Goal: Information Seeking & Learning: Learn about a topic

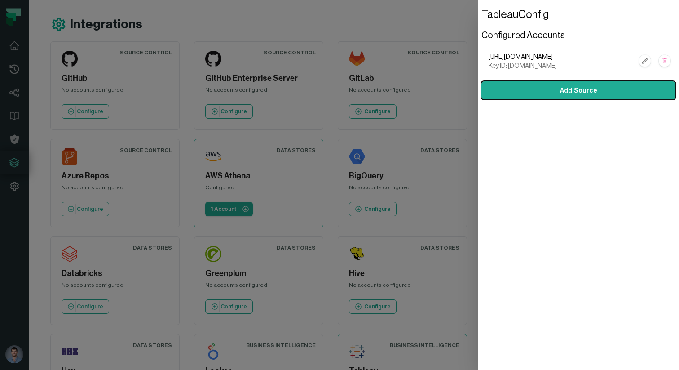
click at [478, 105] on dialog "Tableau Config Configured Accounts [URL][DOMAIN_NAME] Key ID: [DOMAIN_NAME] Add…" at bounding box center [578, 185] width 201 height 370
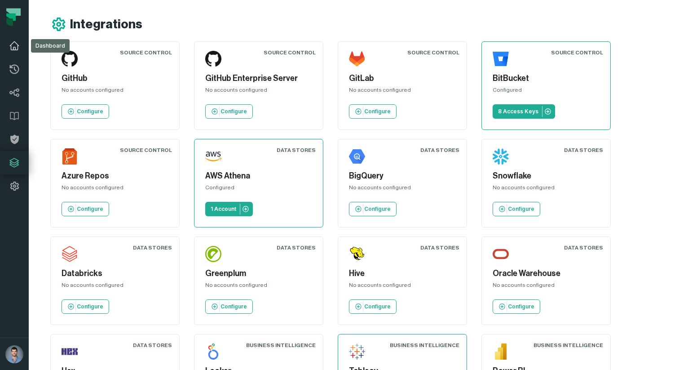
click at [20, 53] on link "Dashboard" at bounding box center [14, 45] width 29 height 23
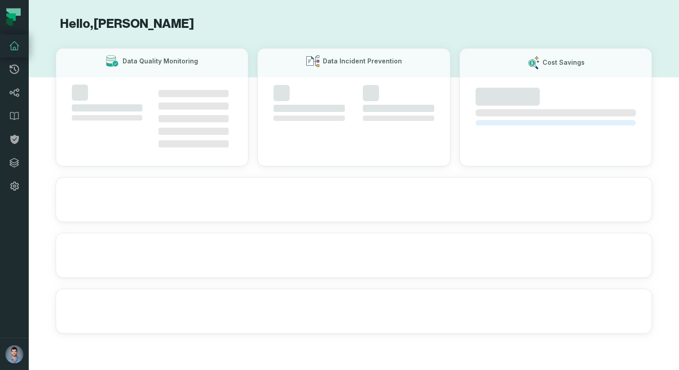
click at [19, 51] on icon at bounding box center [14, 45] width 11 height 11
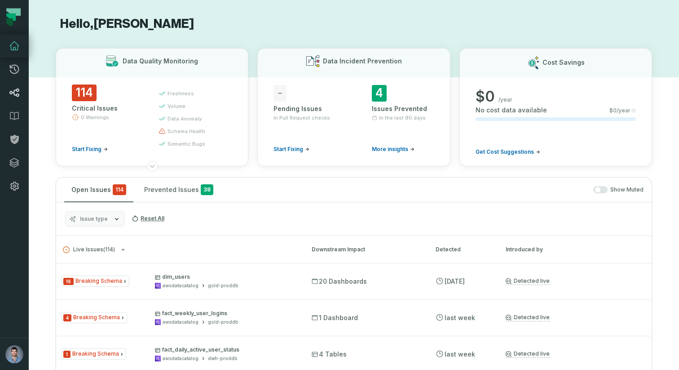
click at [16, 98] on link "Lineage" at bounding box center [14, 92] width 29 height 23
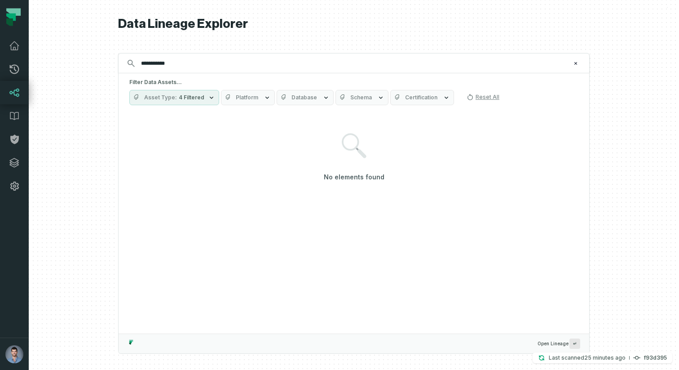
type input "**********"
click at [191, 97] on span "4 Filtered" at bounding box center [192, 97] width 26 height 7
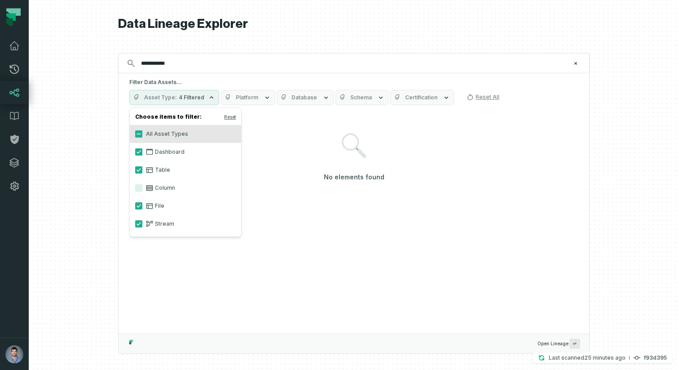
click at [167, 191] on label "Column" at bounding box center [185, 188] width 111 height 18
click at [142, 191] on button "Column" at bounding box center [138, 187] width 7 height 7
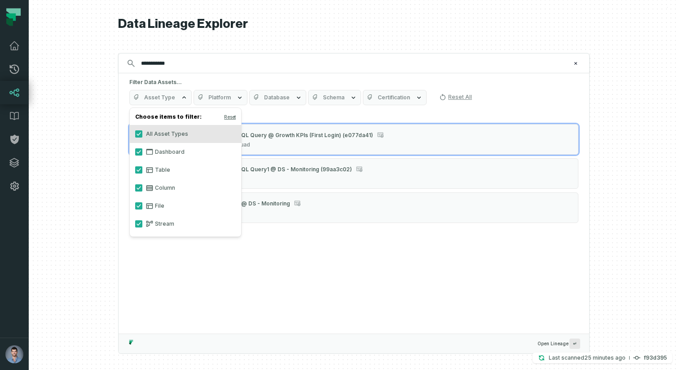
click at [176, 34] on div "**********" at bounding box center [354, 185] width 472 height 370
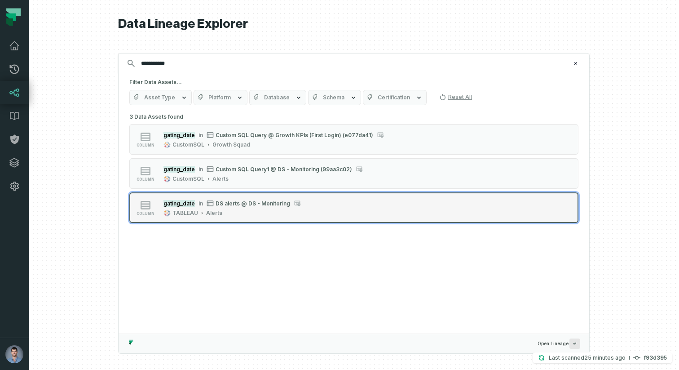
click at [257, 213] on div "TABLEAU Alerts" at bounding box center [232, 212] width 137 height 7
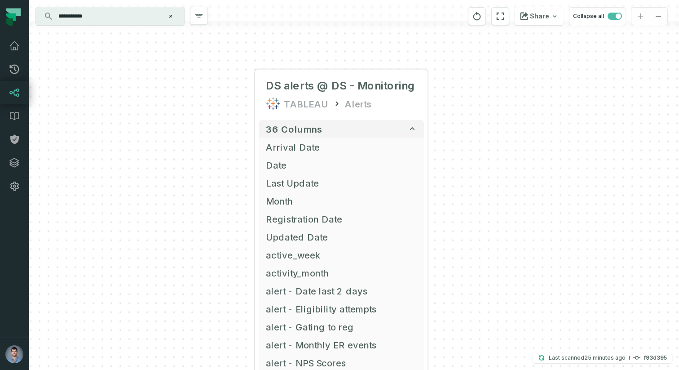
drag, startPoint x: 202, startPoint y: 309, endPoint x: 190, endPoint y: 229, distance: 80.5
click at [190, 229] on div "+ DS alerts @ DS - Monitoring TABLEAU Alerts 36 columns Arrival Date + Date + L…" at bounding box center [354, 185] width 651 height 370
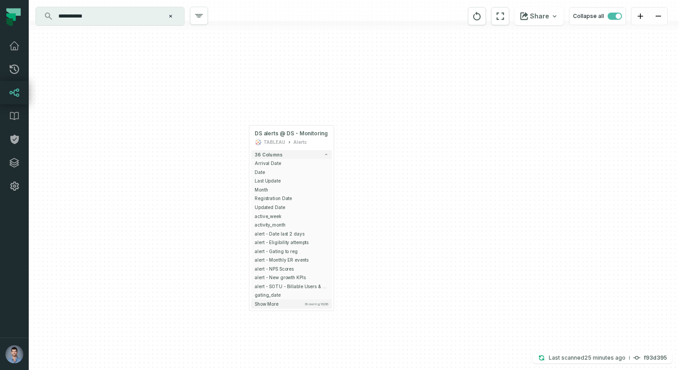
drag, startPoint x: 189, startPoint y: 260, endPoint x: 245, endPoint y: 195, distance: 86.0
click at [245, 195] on div "+ DS alerts @ DS - Monitoring TABLEAU Alerts 36 columns Arrival Date + Date + L…" at bounding box center [354, 185] width 651 height 370
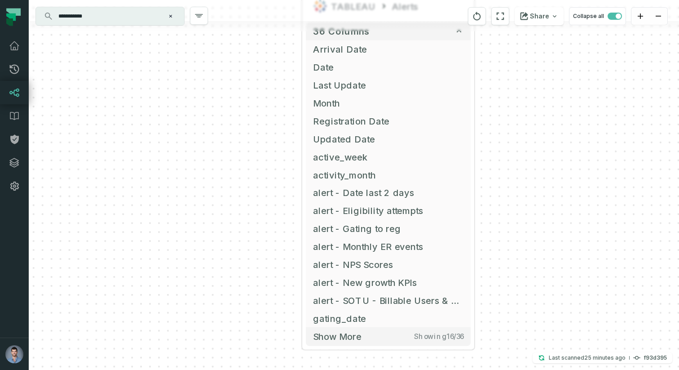
drag, startPoint x: 272, startPoint y: 107, endPoint x: 264, endPoint y: 106, distance: 8.1
click at [264, 106] on div "+ DS alerts @ DS - Monitoring TABLEAU Alerts 36 columns Arrival Date + Date + L…" at bounding box center [354, 185] width 651 height 370
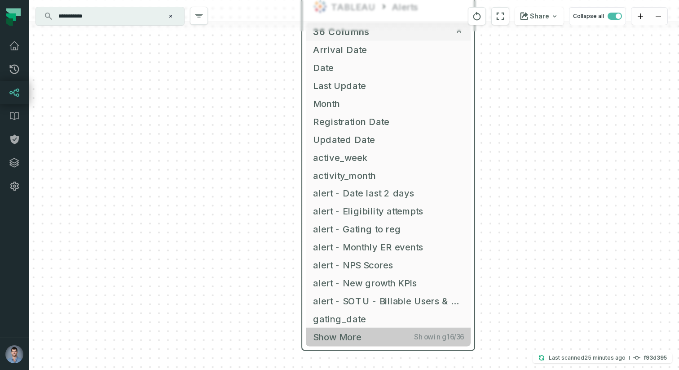
click at [359, 342] on button "Show more Showing 16 / 36" at bounding box center [388, 337] width 165 height 18
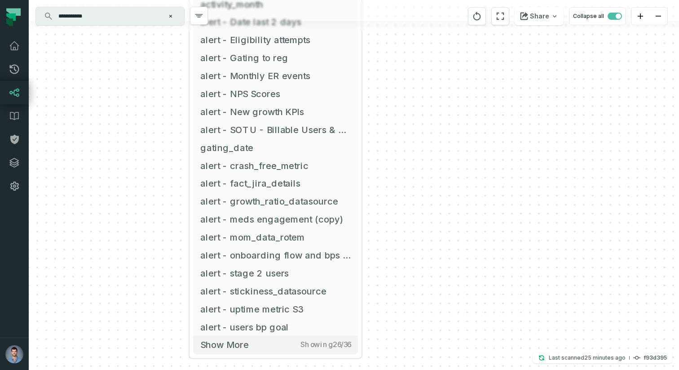
drag, startPoint x: 270, startPoint y: 343, endPoint x: 157, endPoint y: 169, distance: 207.1
click at [157, 169] on div "+ DS alerts @ DS - Monitoring TABLEAU Alerts 36 columns Arrival Date + Date + L…" at bounding box center [354, 185] width 651 height 370
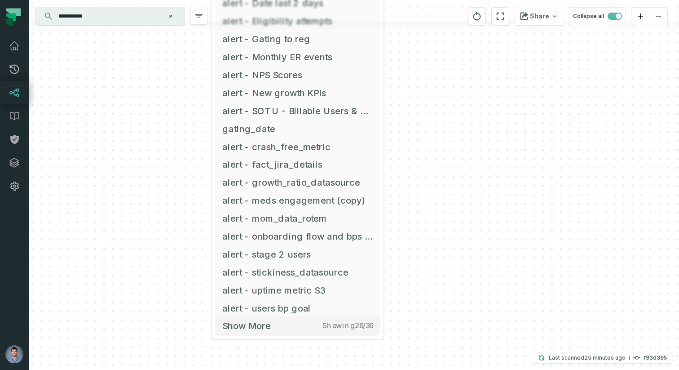
drag, startPoint x: 153, startPoint y: 239, endPoint x: 176, endPoint y: 222, distance: 27.9
click at [176, 222] on div "+ DS alerts @ DS - Monitoring TABLEAU Alerts 36 columns Arrival Date + Date + L…" at bounding box center [354, 185] width 651 height 370
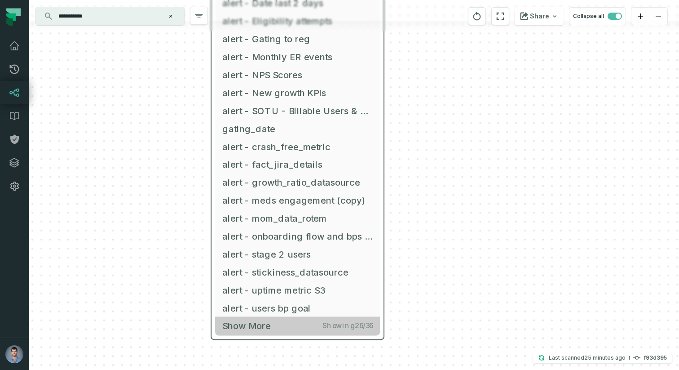
click at [275, 333] on button "Show more Showing 26 / 36" at bounding box center [297, 326] width 165 height 18
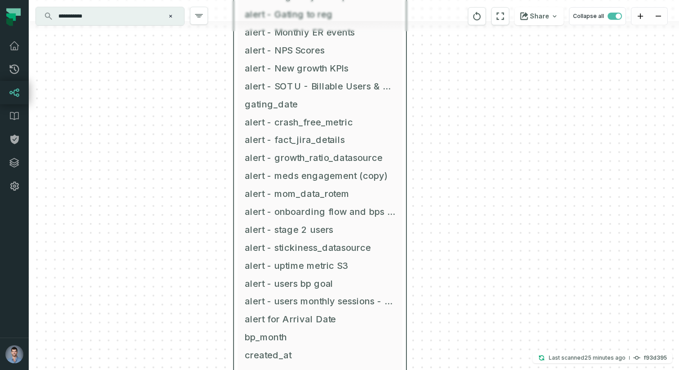
drag, startPoint x: 386, startPoint y: 303, endPoint x: 408, endPoint y: 279, distance: 33.0
click at [408, 279] on div "+ DS alerts @ DS - Monitoring TABLEAU Alerts 36 columns Arrival Date + Date + L…" at bounding box center [354, 185] width 651 height 370
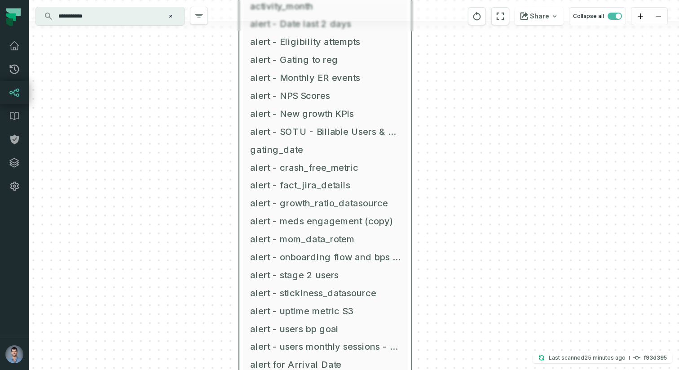
drag, startPoint x: 425, startPoint y: 232, endPoint x: 430, endPoint y: 276, distance: 44.8
click at [430, 276] on div "+ DS alerts @ DS - Monitoring TABLEAU Alerts 36 columns Arrival Date + Date + L…" at bounding box center [354, 185] width 651 height 370
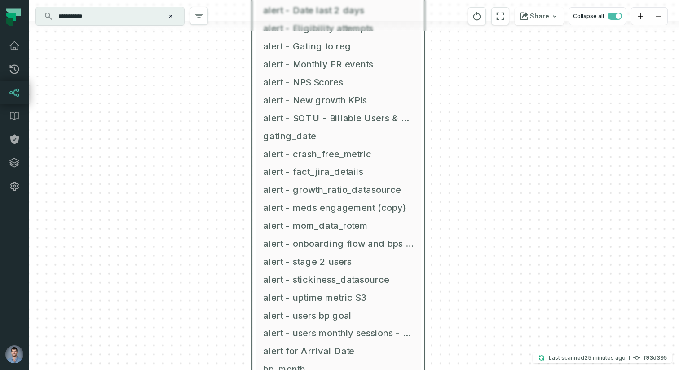
drag, startPoint x: 461, startPoint y: 120, endPoint x: 474, endPoint y: 103, distance: 21.1
click at [474, 103] on div "+ DS alerts @ DS - Monitoring TABLEAU Alerts 36 columns Arrival Date + Date + L…" at bounding box center [354, 185] width 651 height 370
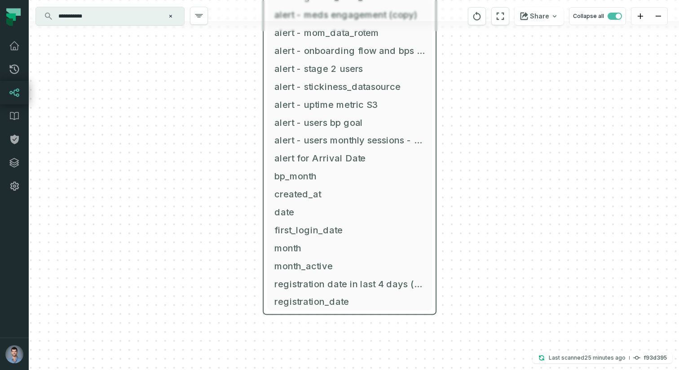
drag, startPoint x: 454, startPoint y: 240, endPoint x: 465, endPoint y: 51, distance: 189.9
click at [465, 51] on div "+ DS alerts @ DS - Monitoring TABLEAU Alerts 36 columns Arrival Date + Date + L…" at bounding box center [354, 185] width 651 height 370
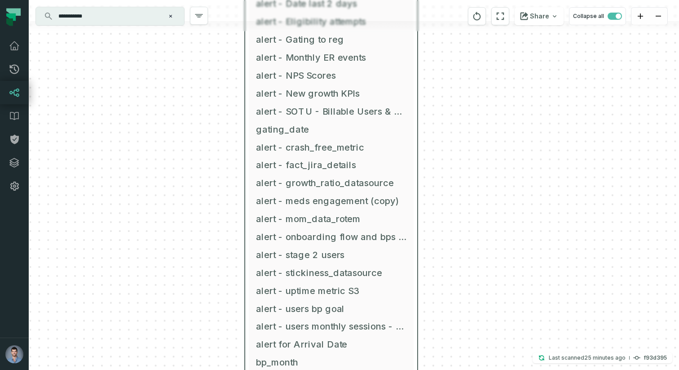
drag, startPoint x: 468, startPoint y: 53, endPoint x: 449, endPoint y: 238, distance: 186.5
click at [449, 239] on div "+ DS alerts @ DS - Monitoring TABLEAU Alerts 36 columns Arrival Date + Date + L…" at bounding box center [354, 185] width 651 height 370
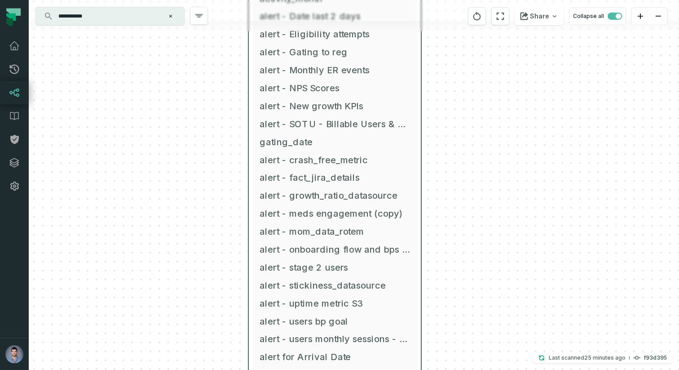
drag, startPoint x: 456, startPoint y: 162, endPoint x: 460, endPoint y: 174, distance: 13.2
click at [460, 174] on div "+ DS alerts @ DS - Monitoring TABLEAU Alerts 36 columns Arrival Date + Date + L…" at bounding box center [354, 185] width 651 height 370
click at [304, 141] on span "gating_date" at bounding box center [335, 141] width 151 height 13
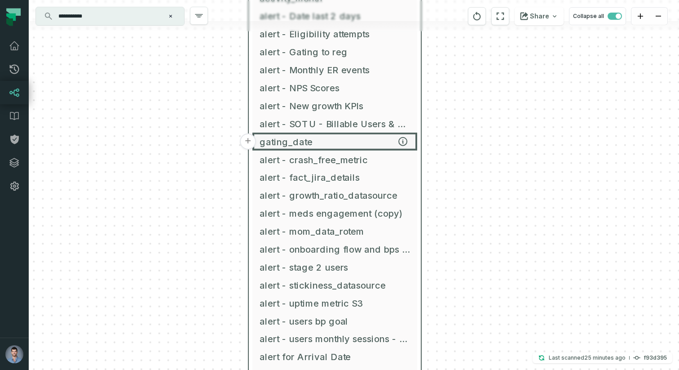
click at [248, 143] on button "+" at bounding box center [248, 141] width 16 height 16
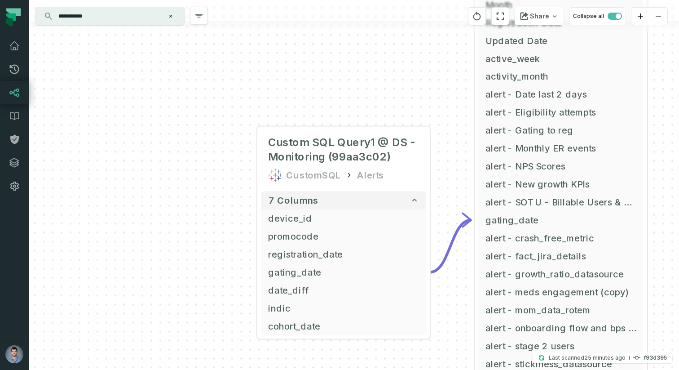
drag, startPoint x: 210, startPoint y: 259, endPoint x: 183, endPoint y: 160, distance: 102.5
click at [183, 160] on div "+ Custom SQL Query1 @ DS - Monitoring (99aa3c02) CustomSQL Alerts + 7 columns +…" at bounding box center [354, 185] width 651 height 370
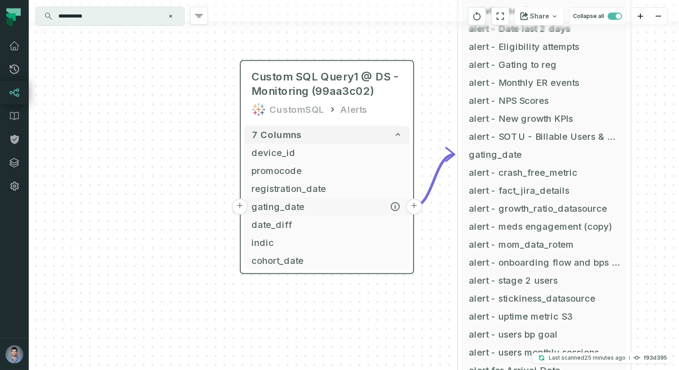
click at [241, 204] on button "+" at bounding box center [240, 206] width 16 height 16
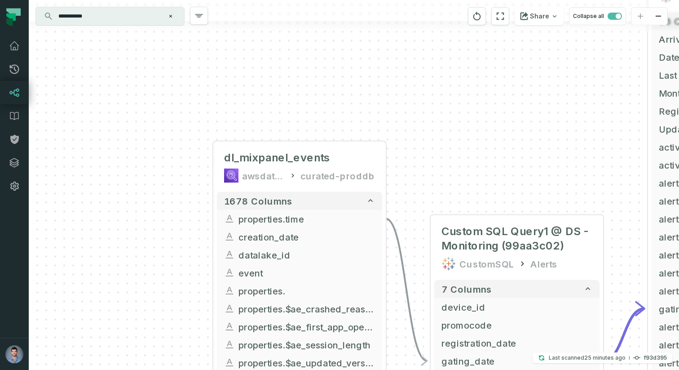
drag, startPoint x: 236, startPoint y: 227, endPoint x: 181, endPoint y: 206, distance: 59.4
click at [181, 206] on div "+ dl_mixpanel_events awsdatacatalog curated-proddb + 1678 columns + properties.…" at bounding box center [354, 185] width 651 height 370
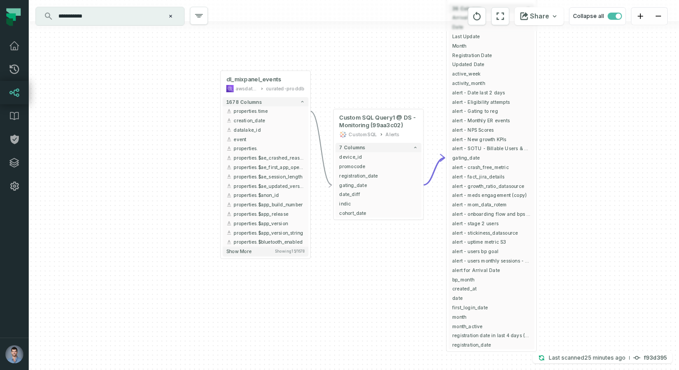
drag, startPoint x: 157, startPoint y: 265, endPoint x: 182, endPoint y: 157, distance: 110.3
click at [183, 156] on div "+ dl_mixpanel_events awsdatacatalog curated-proddb + 1678 columns + properties.…" at bounding box center [354, 185] width 651 height 370
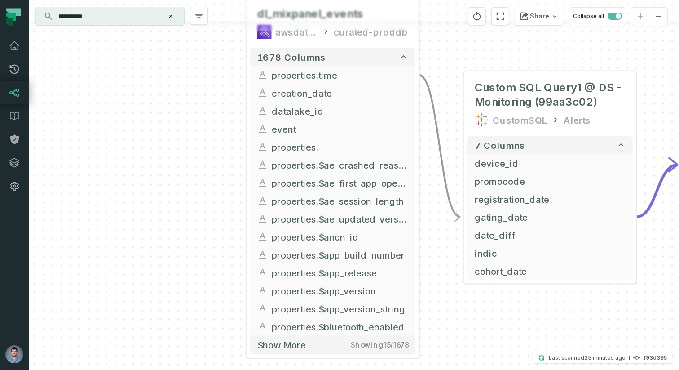
drag, startPoint x: 199, startPoint y: 142, endPoint x: 179, endPoint y: 168, distance: 33.6
click at [179, 168] on div "+ dl_mixpanel_events awsdatacatalog curated-proddb + 1678 columns + properties.…" at bounding box center [354, 185] width 651 height 370
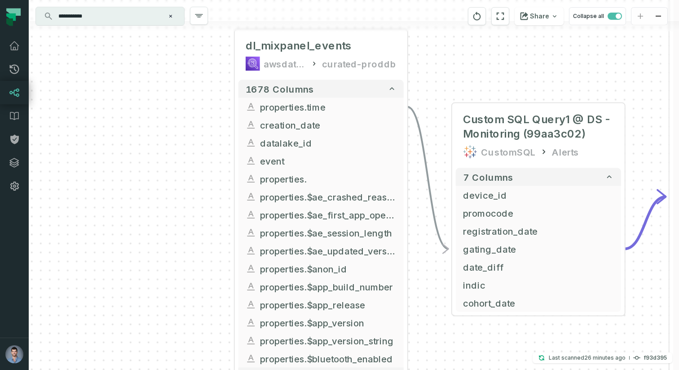
drag, startPoint x: 181, startPoint y: 175, endPoint x: 175, endPoint y: 202, distance: 28.1
click at [175, 202] on div "+ dl_mixpanel_events awsdatacatalog curated-proddb + 1678 columns + properties.…" at bounding box center [354, 185] width 651 height 370
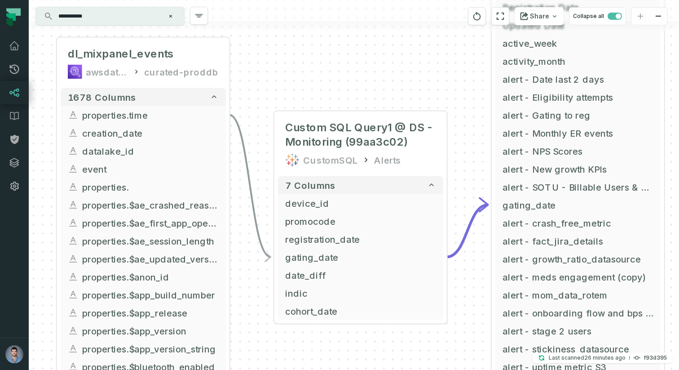
drag, startPoint x: 535, startPoint y: 73, endPoint x: 340, endPoint y: 82, distance: 195.2
click at [340, 82] on div "+ dl_mixpanel_events awsdatacatalog curated-proddb + 1678 columns + properties.…" at bounding box center [354, 185] width 651 height 370
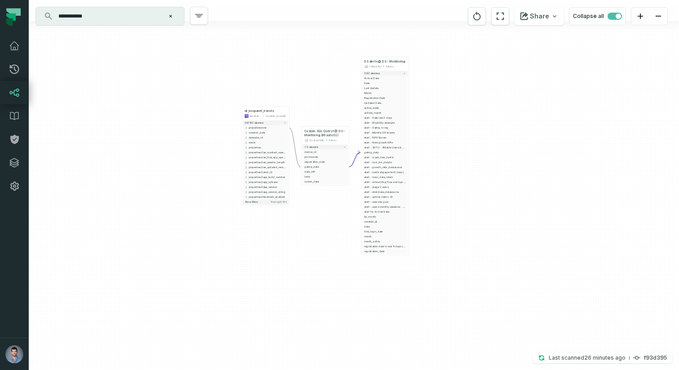
drag, startPoint x: 343, startPoint y: 69, endPoint x: 324, endPoint y: 117, distance: 52.0
click at [324, 117] on div "+ dl_mixpanel_events awsdatacatalog curated-proddb + 1678 columns + properties.…" at bounding box center [354, 185] width 651 height 370
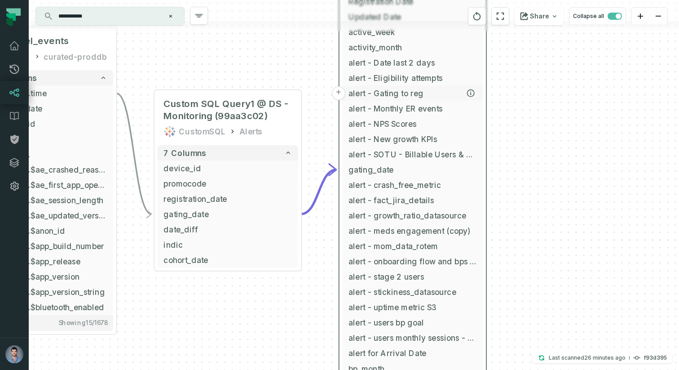
click at [413, 93] on span "alert - Gating to reg" at bounding box center [413, 94] width 129 height 12
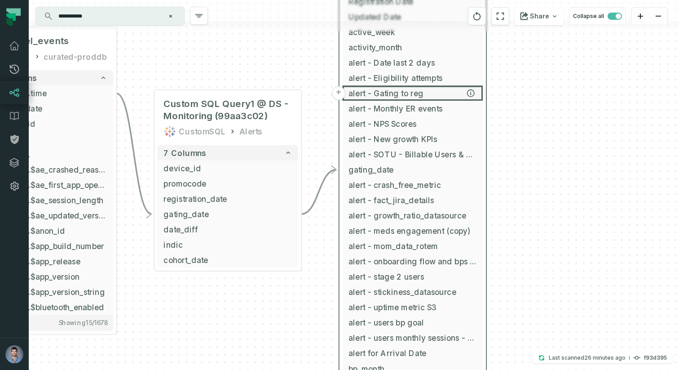
click at [341, 89] on button "+" at bounding box center [339, 93] width 14 height 14
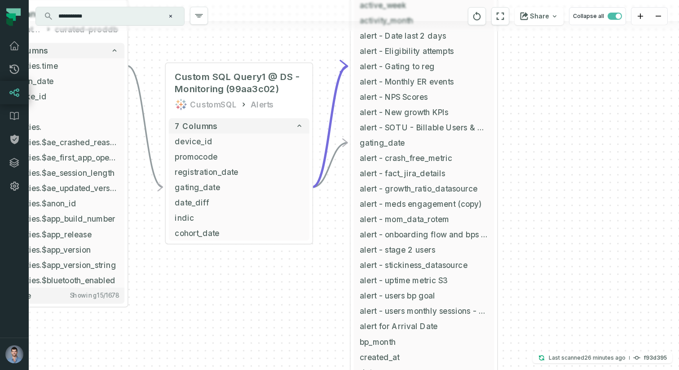
drag, startPoint x: 186, startPoint y: 328, endPoint x: 197, endPoint y: 301, distance: 29.2
click at [197, 301] on div "+ dl_mixpanel_events awsdatacatalog curated-proddb + 1678 columns + properties.…" at bounding box center [354, 185] width 651 height 370
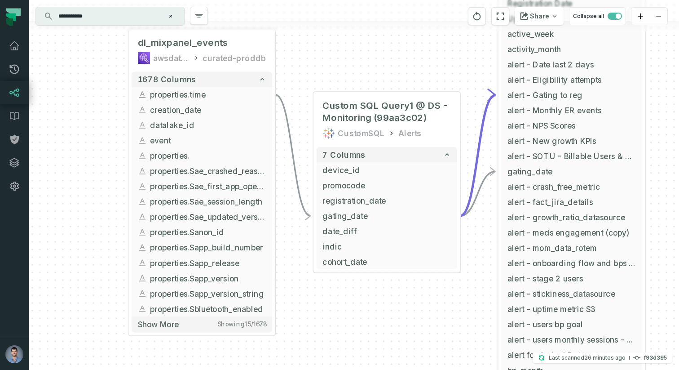
drag, startPoint x: 197, startPoint y: 301, endPoint x: 364, endPoint y: 341, distance: 171.3
click at [364, 341] on div "+ dl_mixpanel_events awsdatacatalog curated-proddb + 1678 columns + properties.…" at bounding box center [354, 185] width 651 height 370
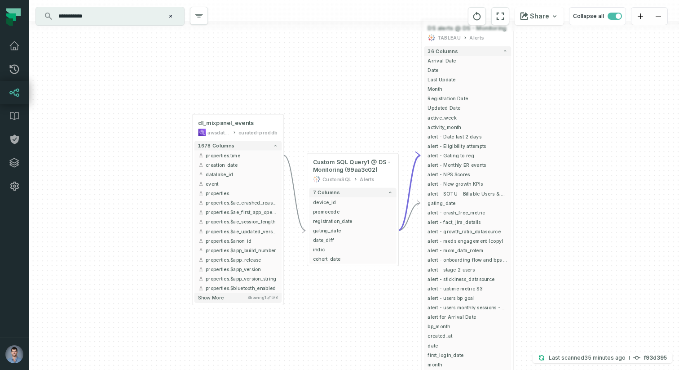
drag, startPoint x: 368, startPoint y: 192, endPoint x: 332, endPoint y: 153, distance: 54.0
click at [332, 153] on div "+ dl_mixpanel_events awsdatacatalog curated-proddb + 1678 columns + properties.…" at bounding box center [354, 185] width 651 height 370
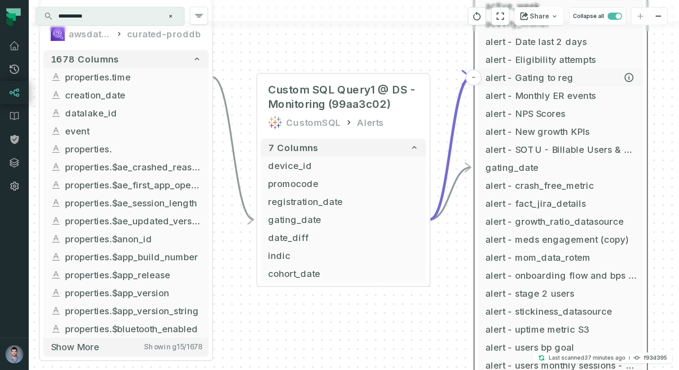
click at [513, 80] on span "alert - Gating to reg" at bounding box center [561, 77] width 151 height 13
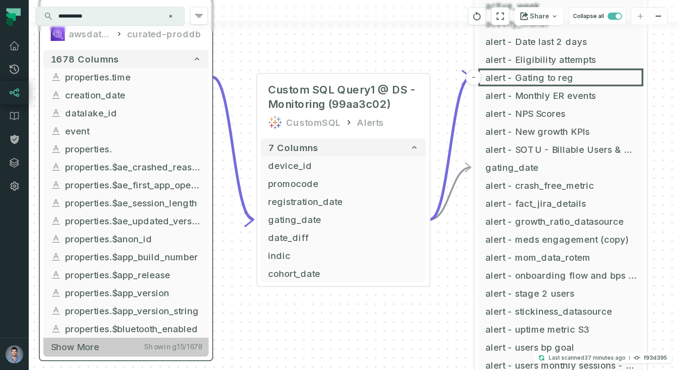
click at [113, 349] on button "Show more Showing 15 / 1678" at bounding box center [126, 346] width 165 height 18
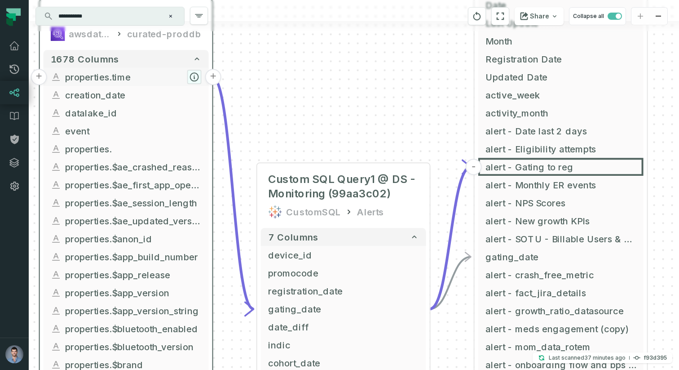
click at [191, 74] on icon "button" at bounding box center [194, 76] width 11 height 11
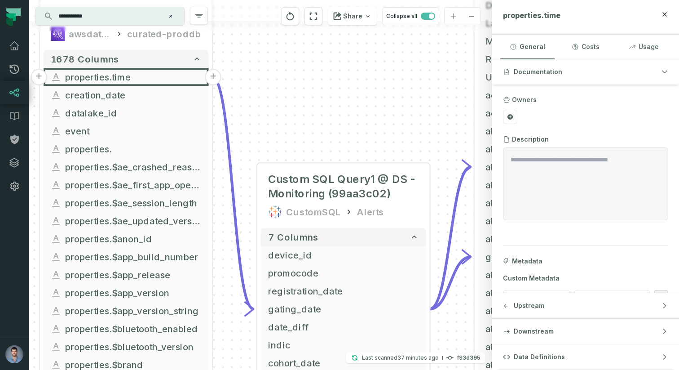
click at [289, 91] on div "+ dl_mixpanel_events awsdatacatalog curated-proddb + 1678 columns + properties.…" at bounding box center [261, 185] width 464 height 370
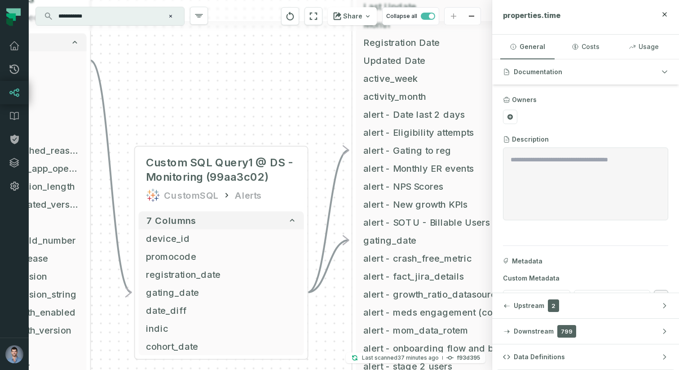
drag, startPoint x: 363, startPoint y: 104, endPoint x: 222, endPoint y: 84, distance: 142.0
click at [222, 84] on div "+ dl_mixpanel_events awsdatacatalog curated-proddb + 1678 columns + properties.…" at bounding box center [261, 185] width 464 height 370
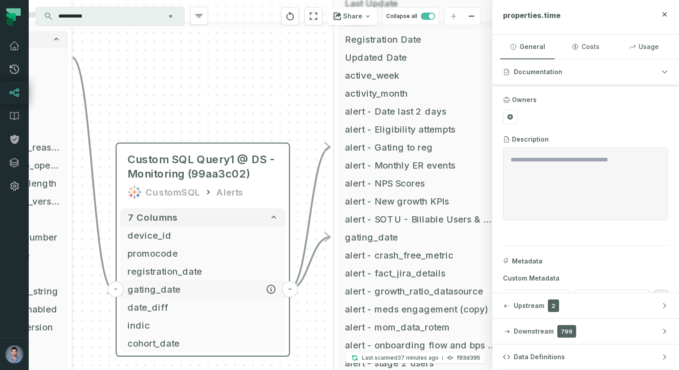
click at [150, 293] on span "gating_date" at bounding box center [203, 288] width 151 height 13
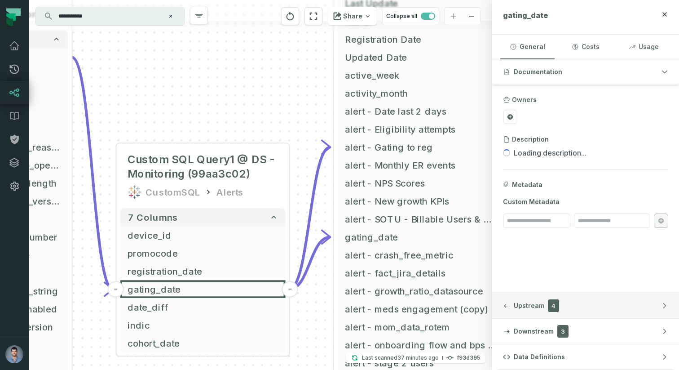
click at [559, 308] on button "Upstream 4" at bounding box center [585, 305] width 187 height 25
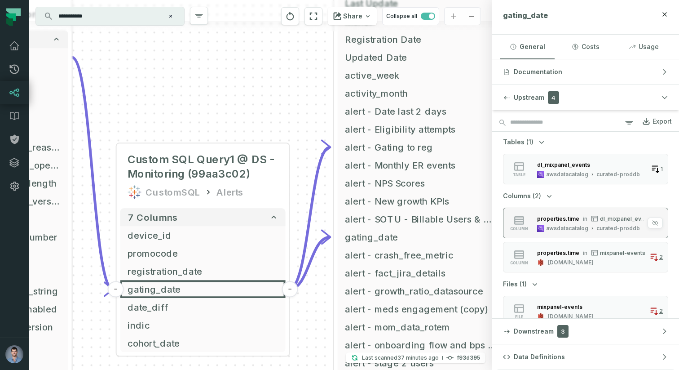
scroll to position [12, 0]
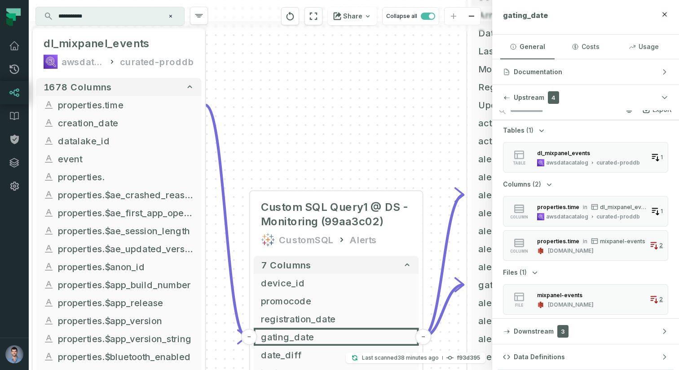
drag, startPoint x: 161, startPoint y: 67, endPoint x: 294, endPoint y: 115, distance: 141.7
click at [294, 115] on div "+ dl_mixpanel_events awsdatacatalog curated-proddb + 1678 columns + properties.…" at bounding box center [261, 185] width 464 height 370
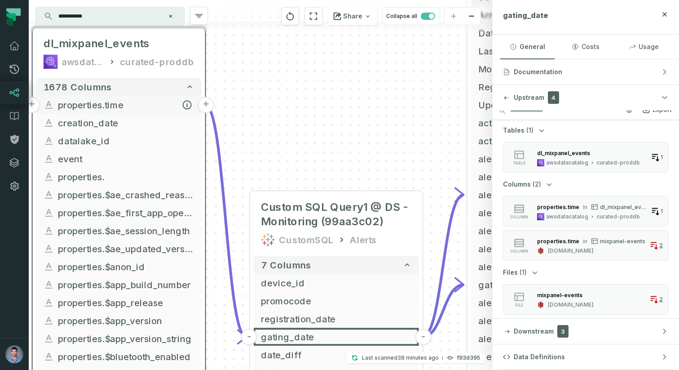
click at [126, 104] on span "properties.time" at bounding box center [126, 104] width 137 height 13
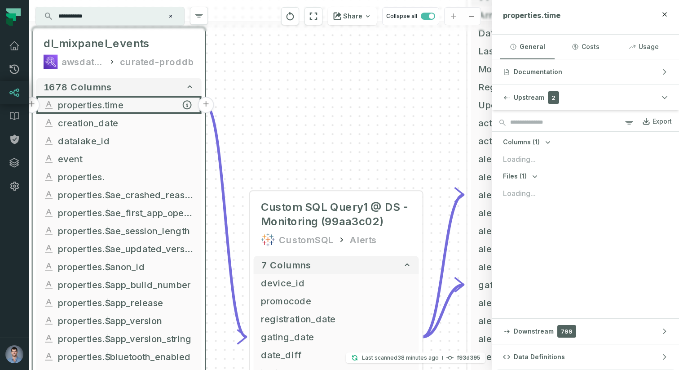
scroll to position [0, 0]
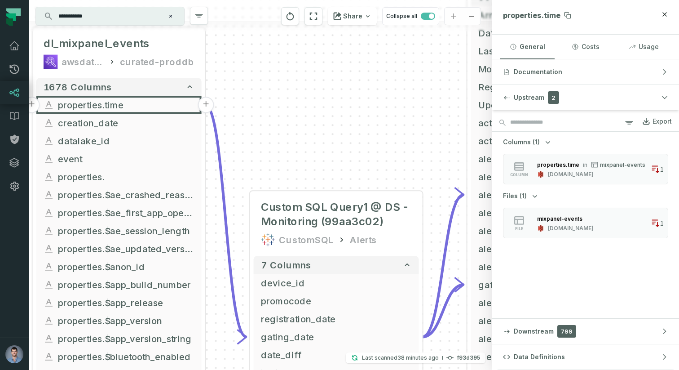
click at [525, 13] on span "properties.time" at bounding box center [532, 15] width 58 height 9
click at [565, 18] on icon at bounding box center [567, 15] width 7 height 7
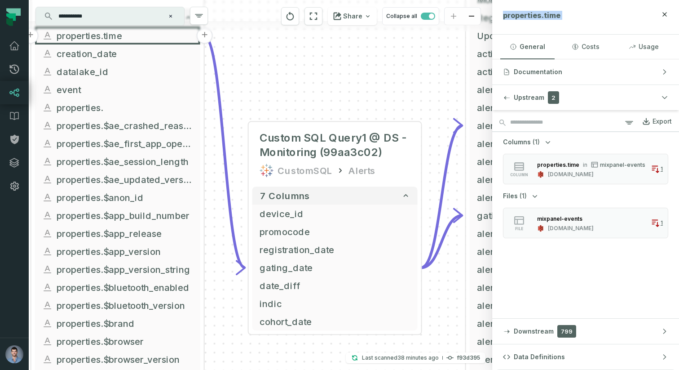
drag, startPoint x: 247, startPoint y: 112, endPoint x: 245, endPoint y: 44, distance: 67.9
click at [245, 44] on div "+ dl_mixpanel_events awsdatacatalog curated-proddb + 1678 columns + properties.…" at bounding box center [261, 185] width 464 height 370
